Goal: Find specific page/section: Find specific page/section

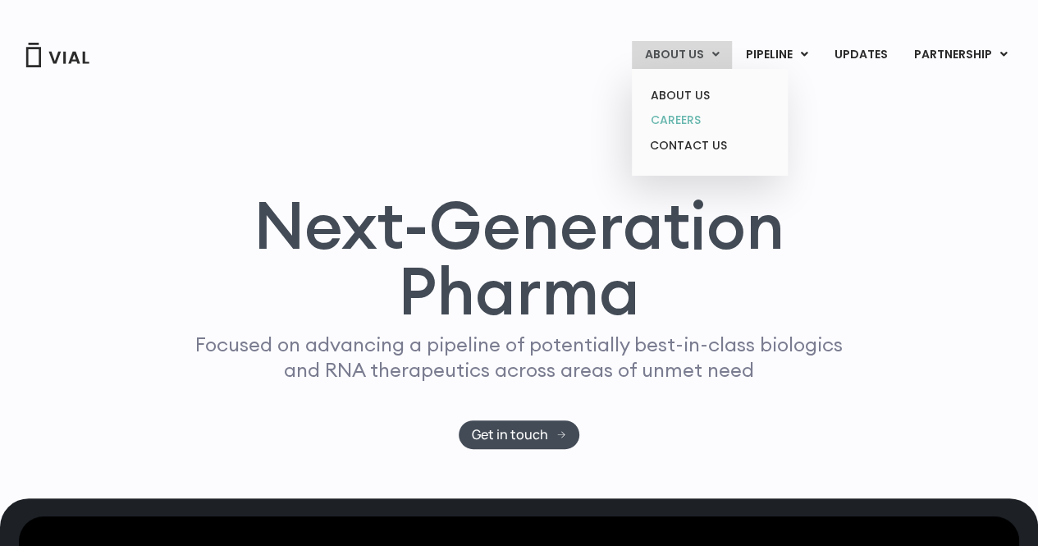
click at [701, 112] on link "CAREERS" at bounding box center [710, 120] width 144 height 25
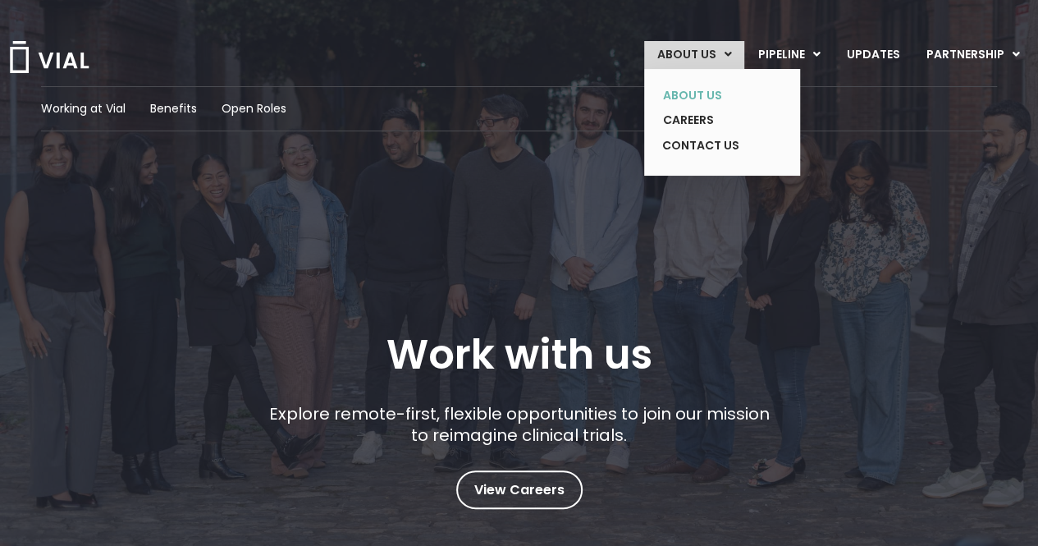
click at [713, 94] on link "ABOUT US" at bounding box center [710, 95] width 120 height 25
